Goal: Transaction & Acquisition: Register for event/course

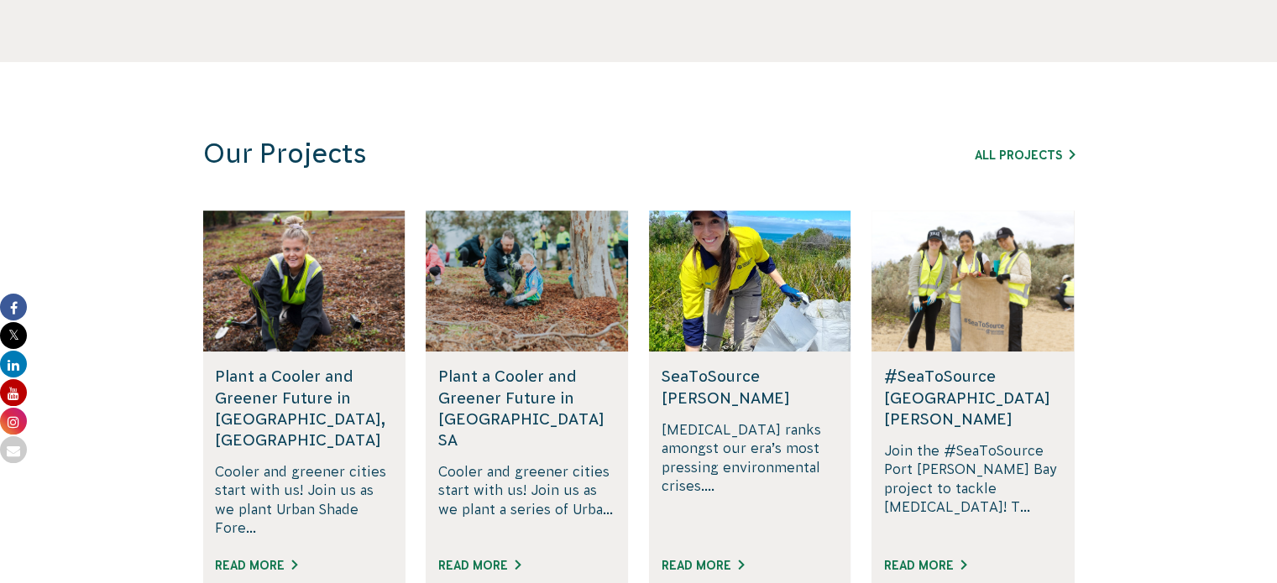
scroll to position [942, 0]
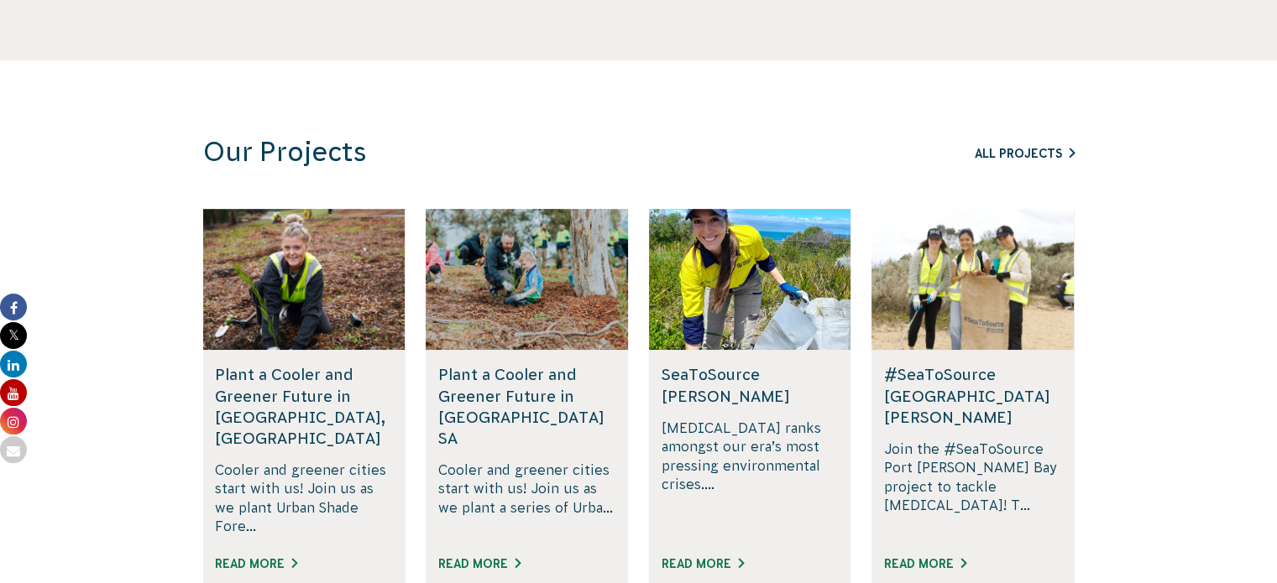
click at [1037, 159] on link "All Projects" at bounding box center [1024, 153] width 100 height 13
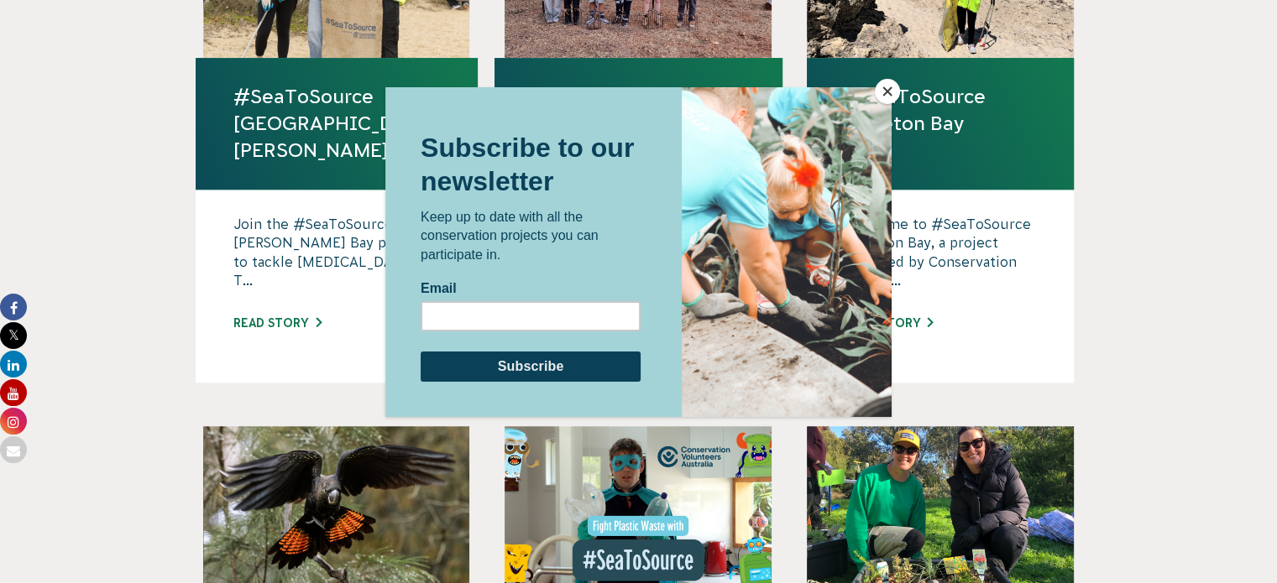
scroll to position [1199, 0]
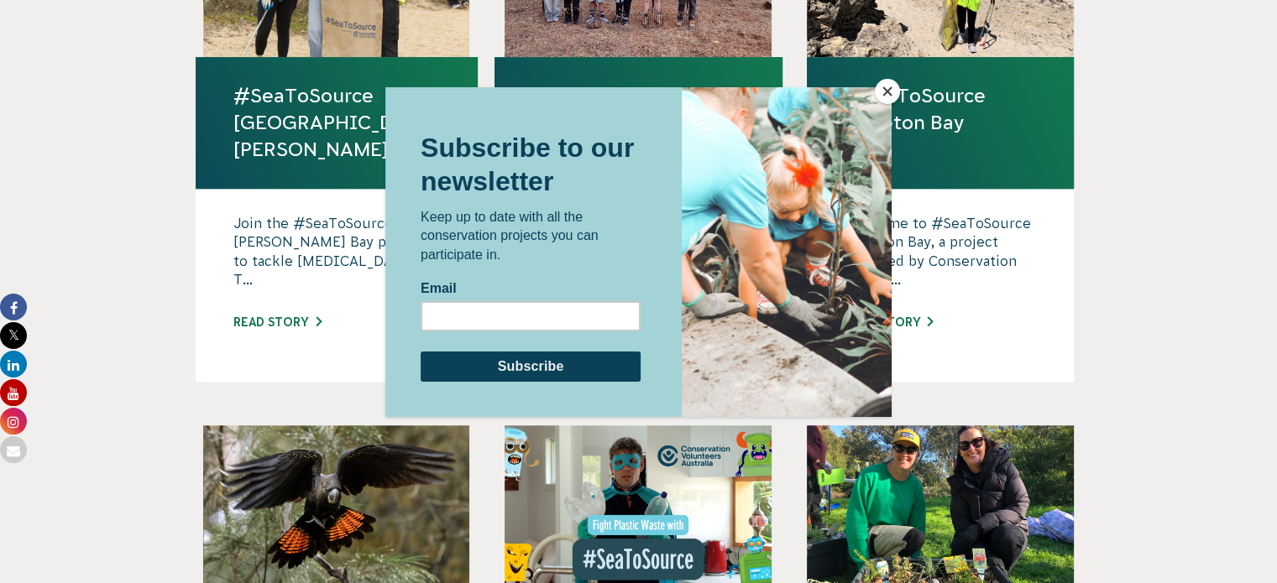
click at [885, 82] on button "Close" at bounding box center [887, 91] width 25 height 25
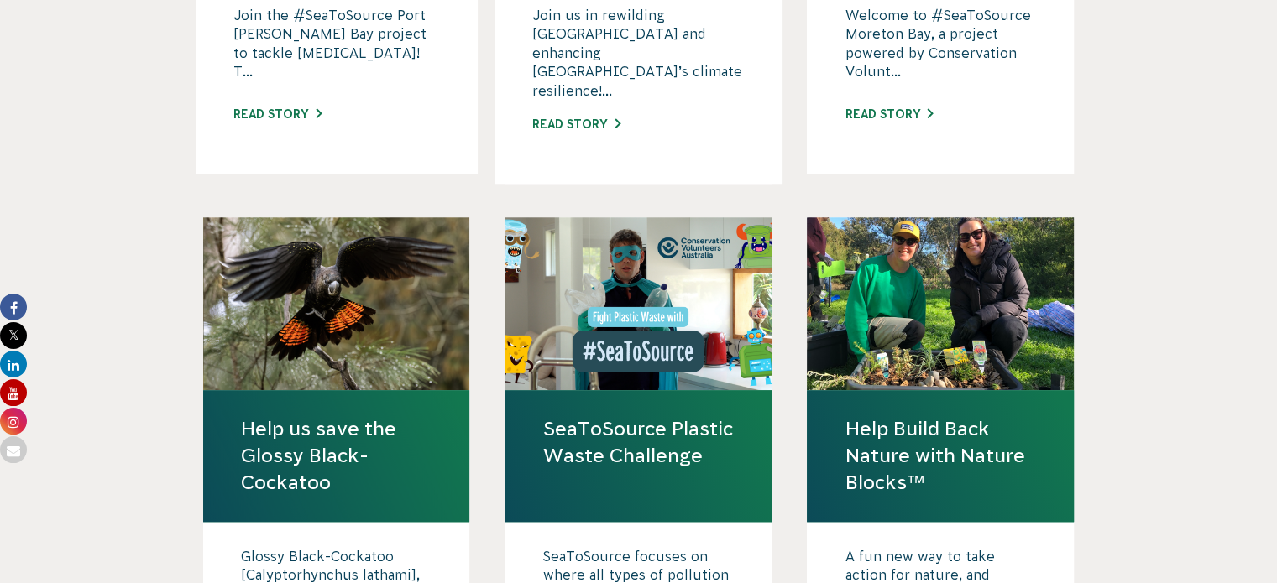
scroll to position [1533, 0]
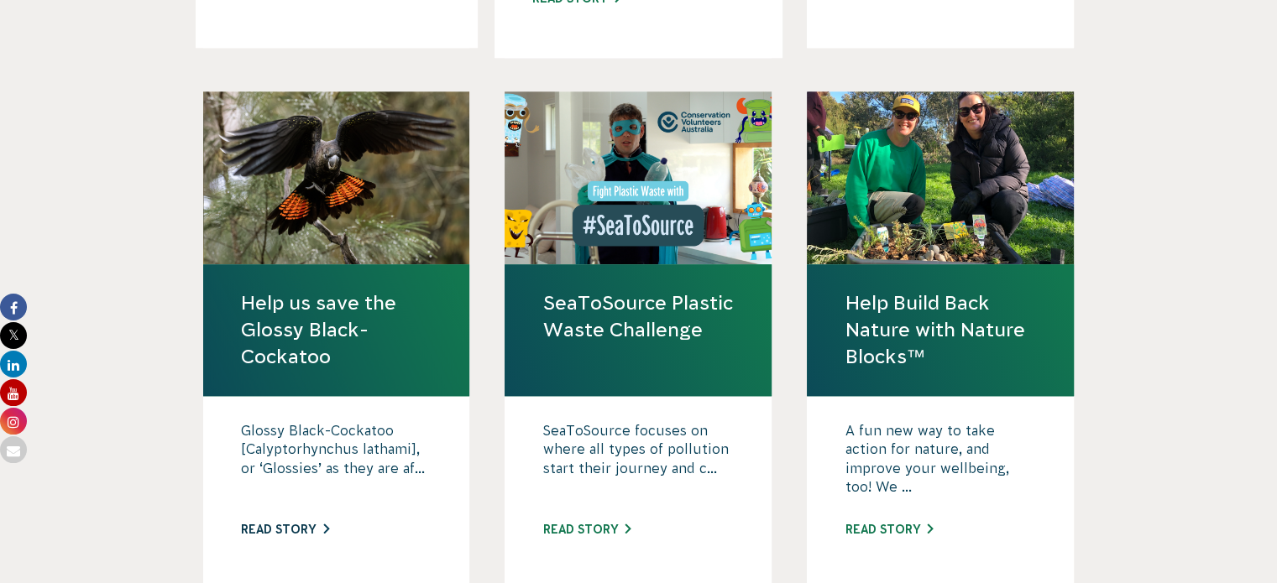
click at [292, 523] on link "Read story" at bounding box center [285, 529] width 88 height 13
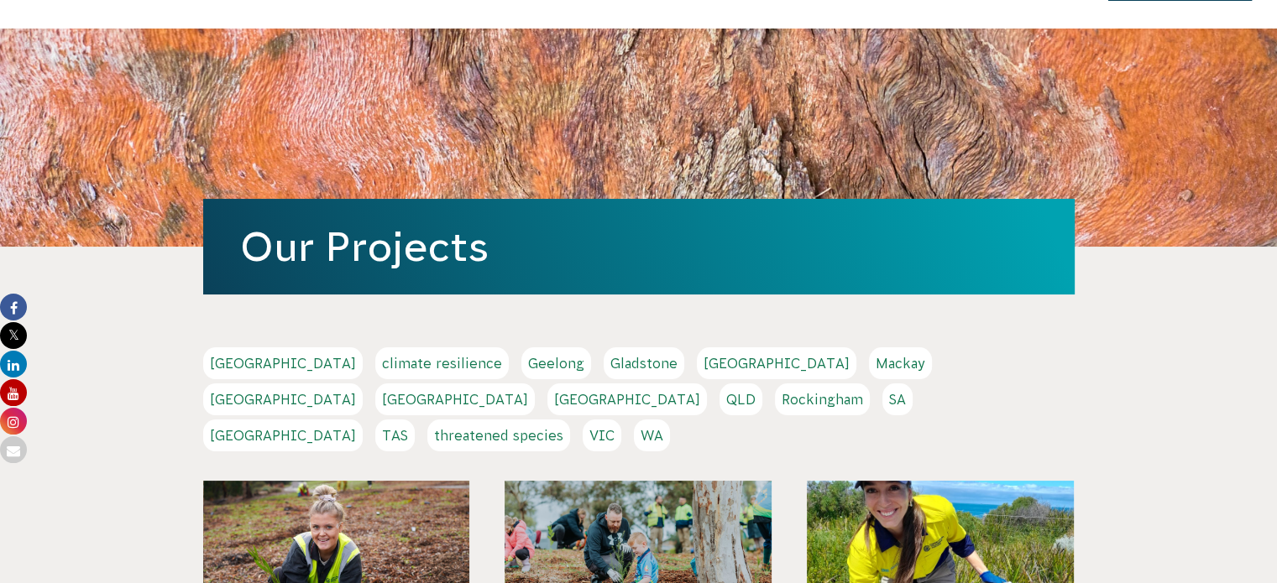
scroll to position [0, 0]
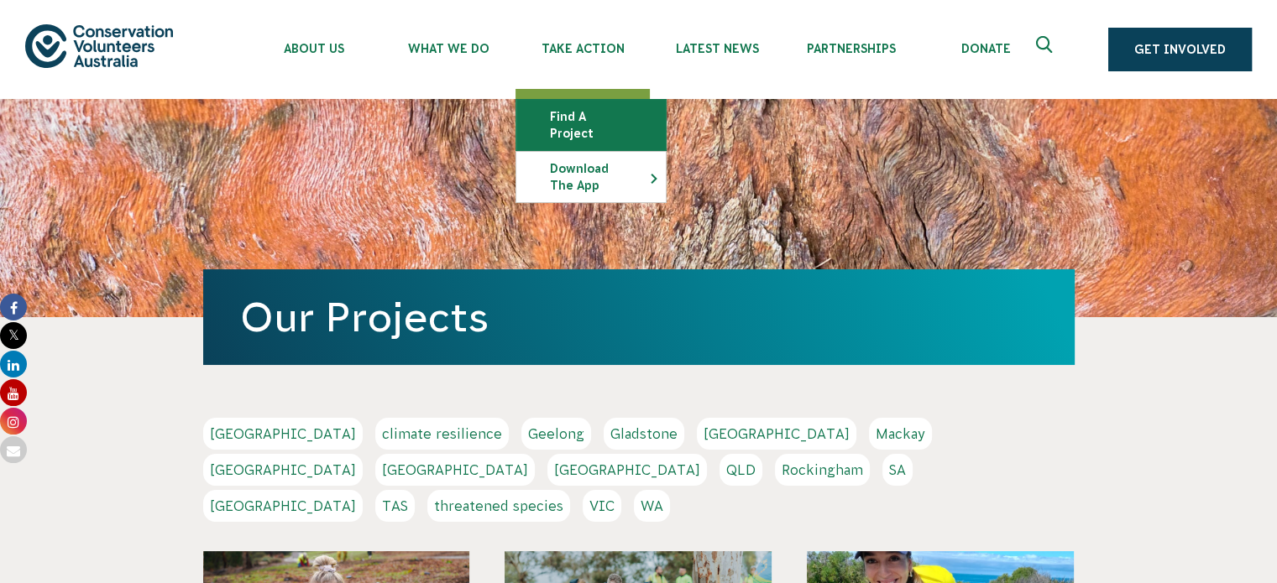
click at [614, 113] on link "Find a project" at bounding box center [590, 125] width 149 height 50
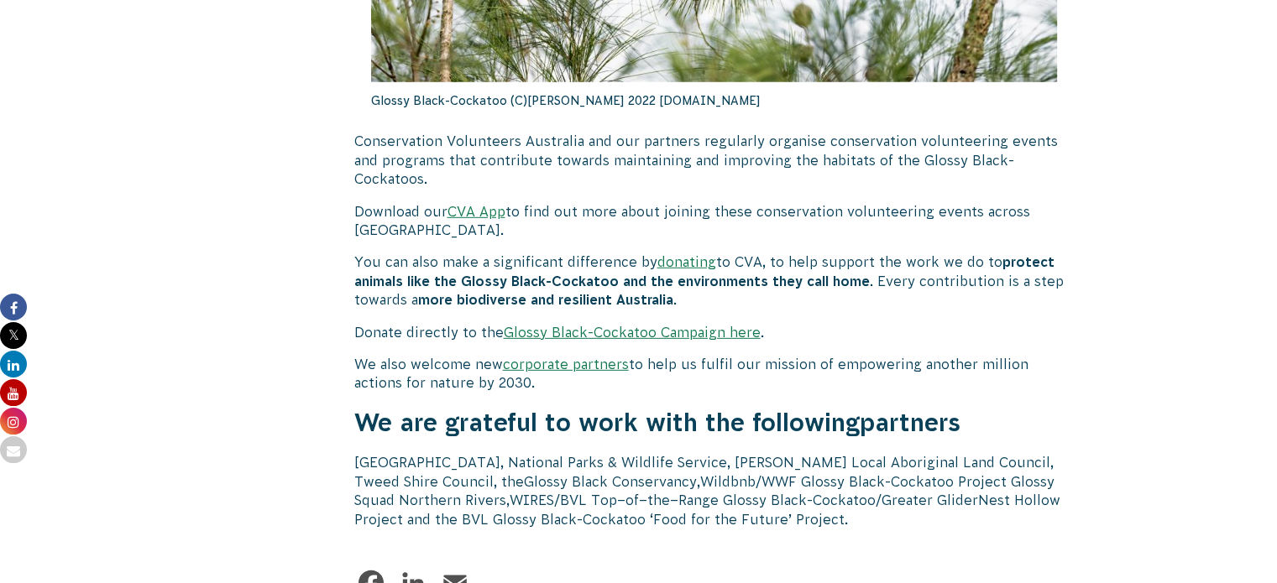
scroll to position [4902, 0]
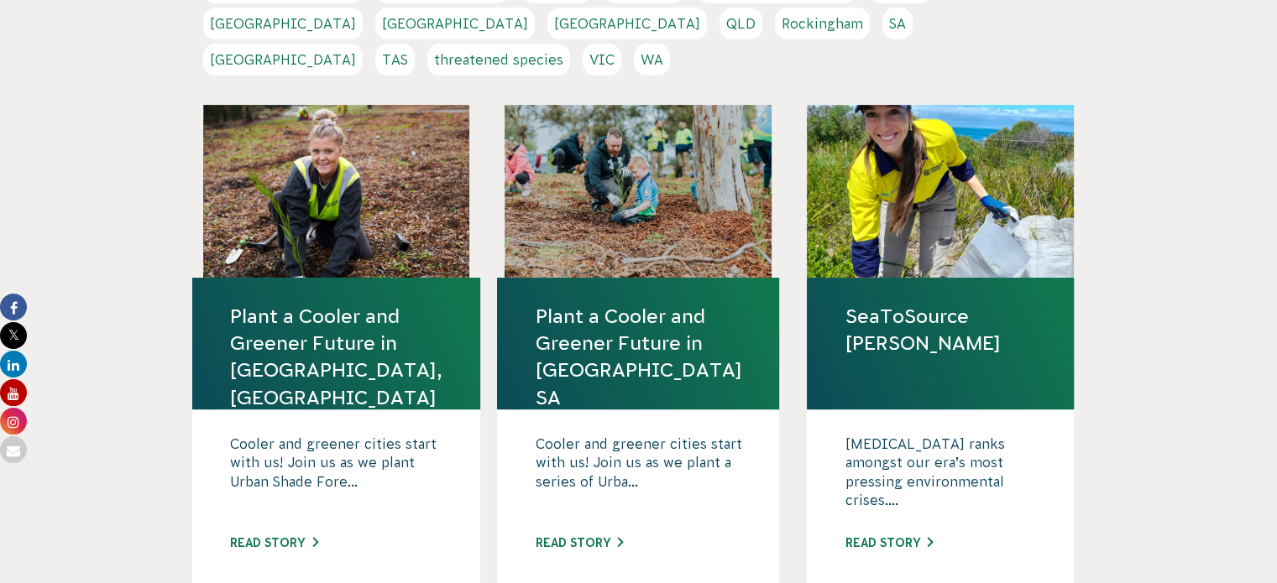
scroll to position [452, 0]
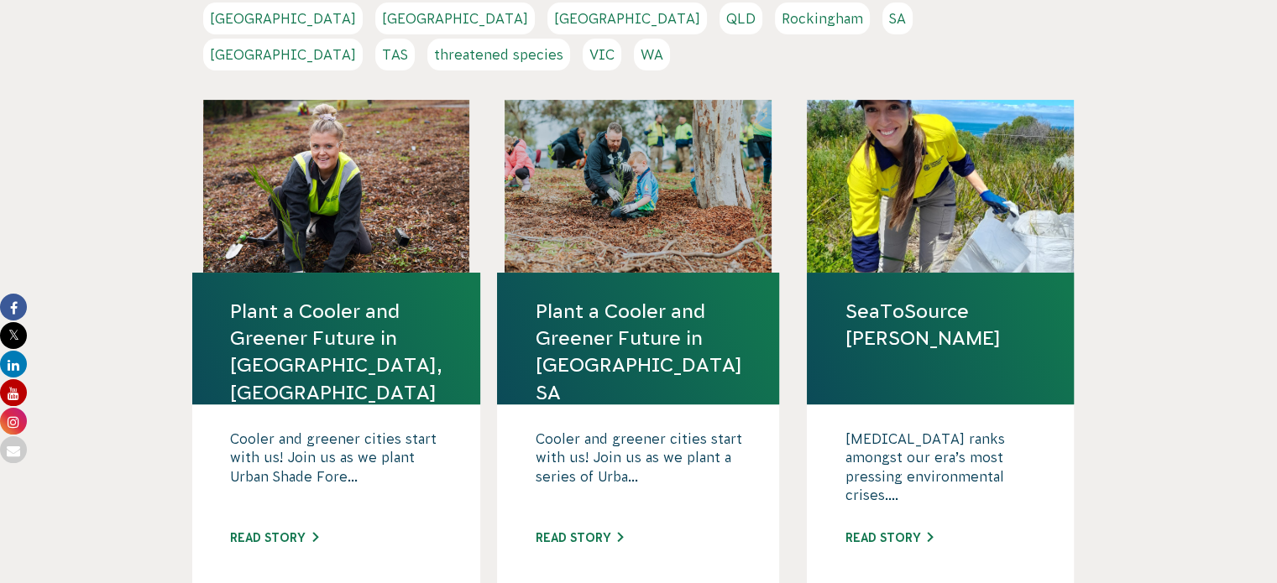
click at [621, 39] on link "VIC" at bounding box center [601, 55] width 39 height 32
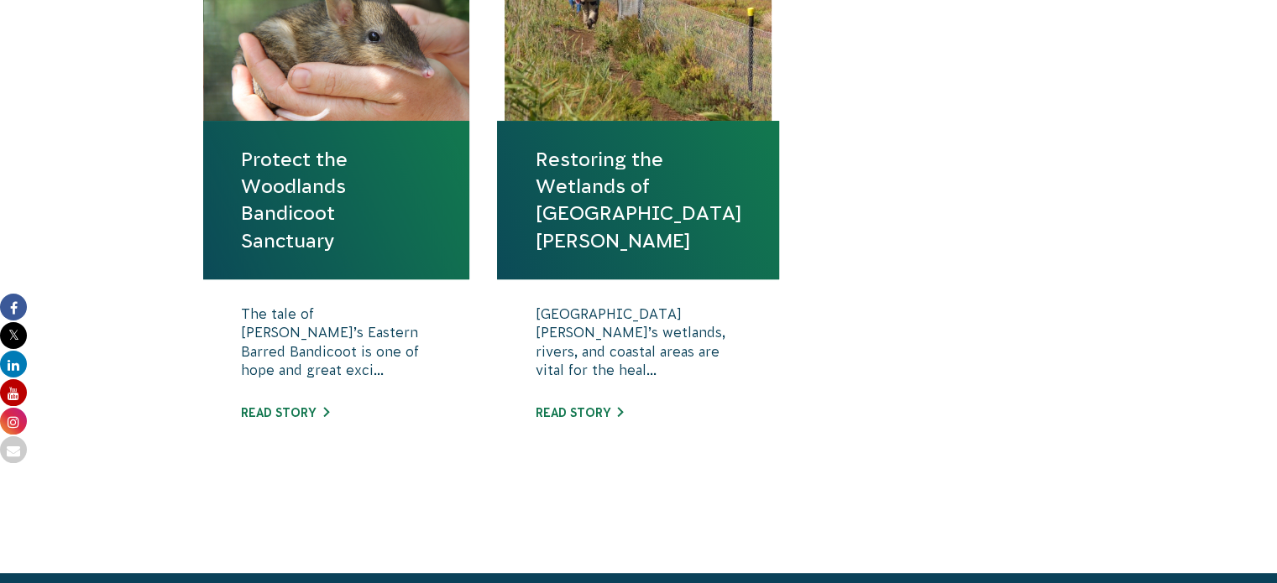
scroll to position [581, 0]
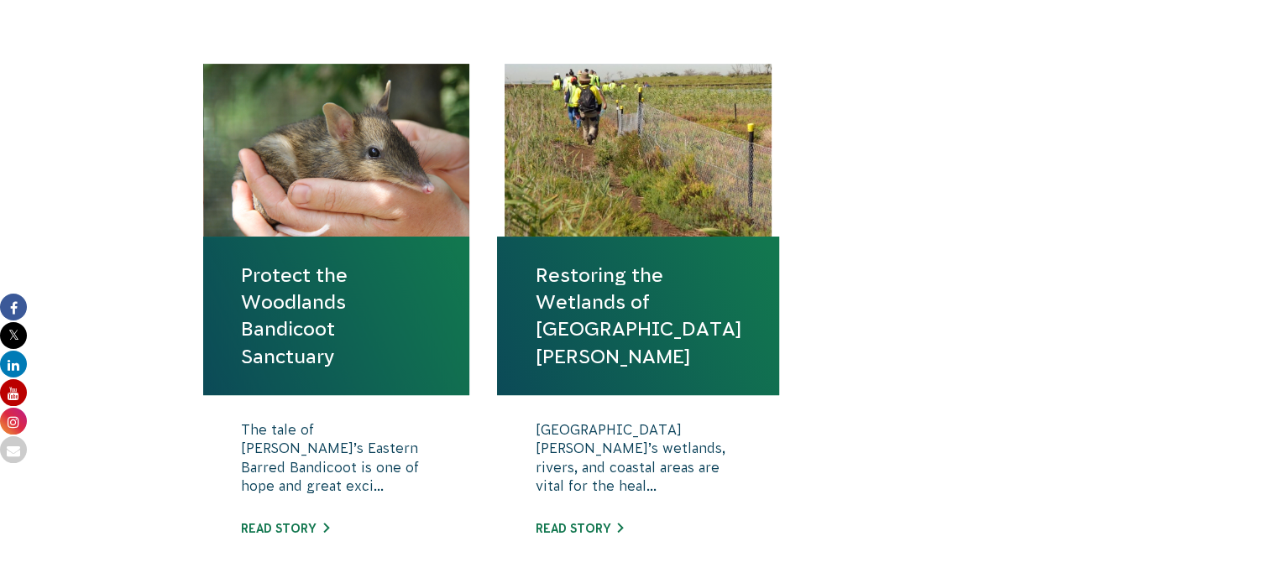
click at [370, 298] on link "Protect the Woodlands Bandicoot Sanctuary" at bounding box center [336, 316] width 191 height 108
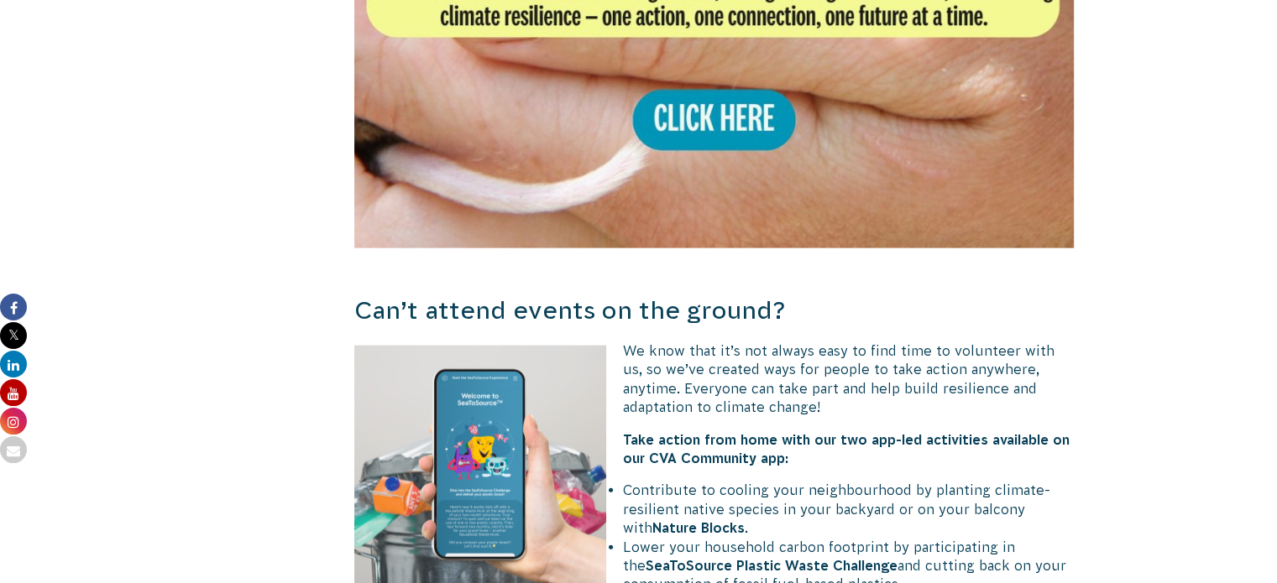
scroll to position [3668, 0]
